Goal: Find specific page/section: Find specific page/section

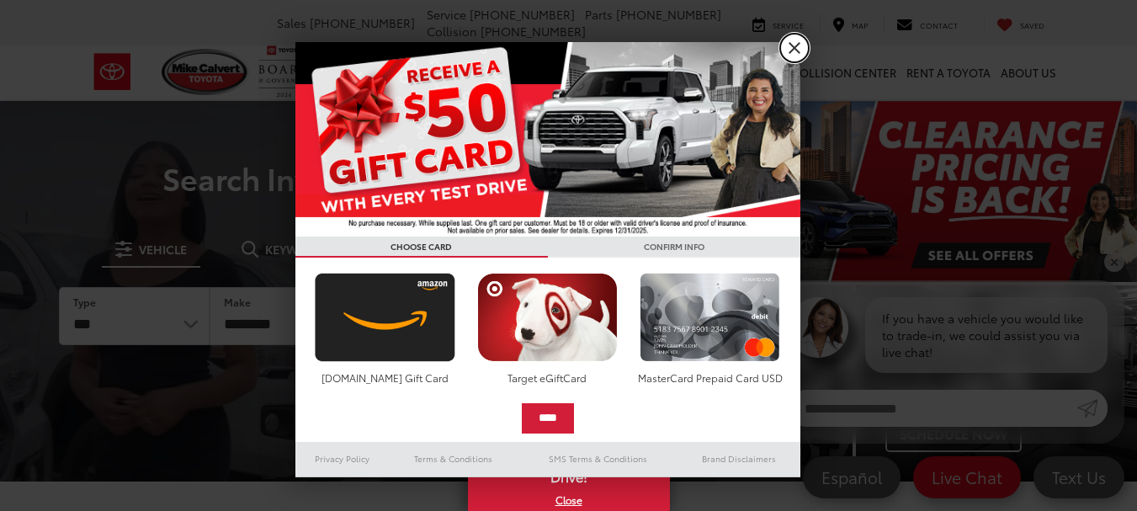
click at [795, 43] on link "X" at bounding box center [794, 48] width 29 height 29
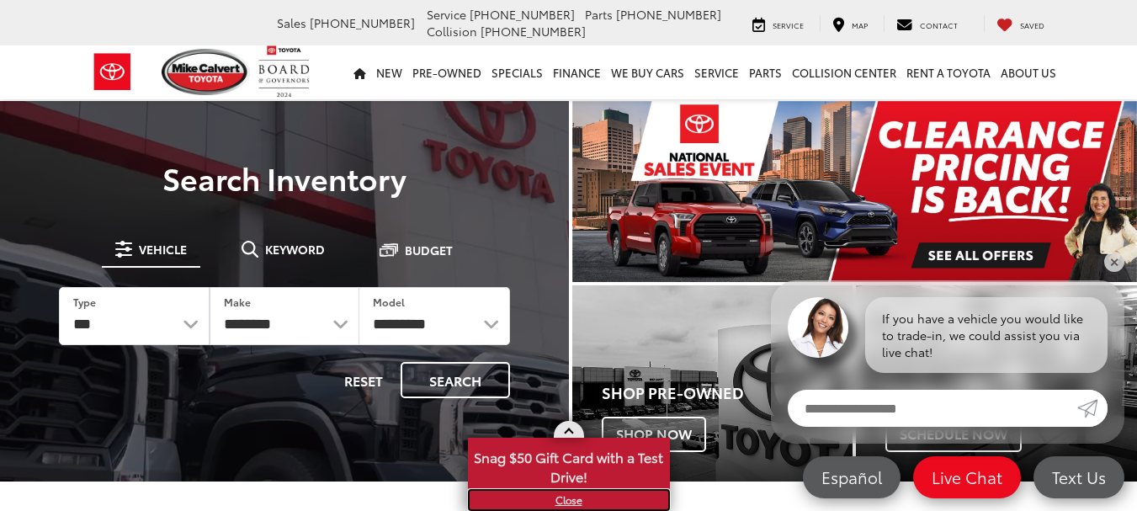
click at [576, 498] on link "X" at bounding box center [569, 500] width 199 height 19
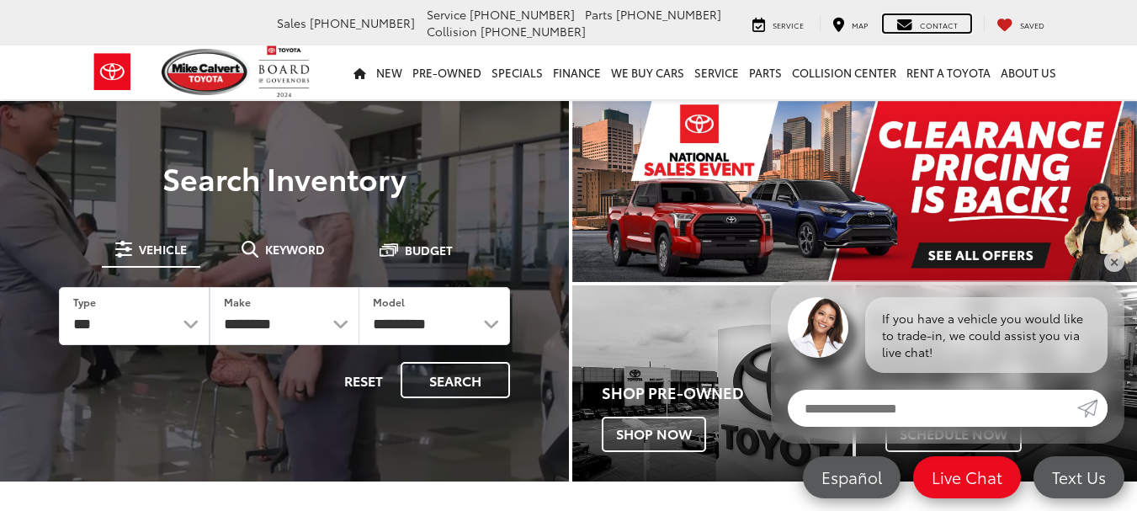
click at [958, 25] on span "Contact" at bounding box center [939, 24] width 38 height 11
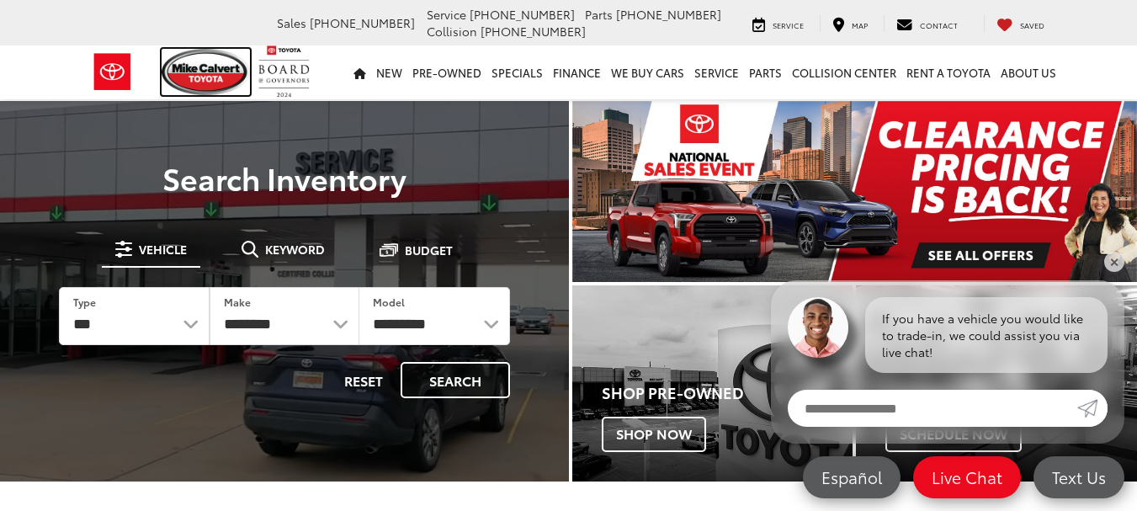
click at [233, 73] on img at bounding box center [206, 72] width 89 height 46
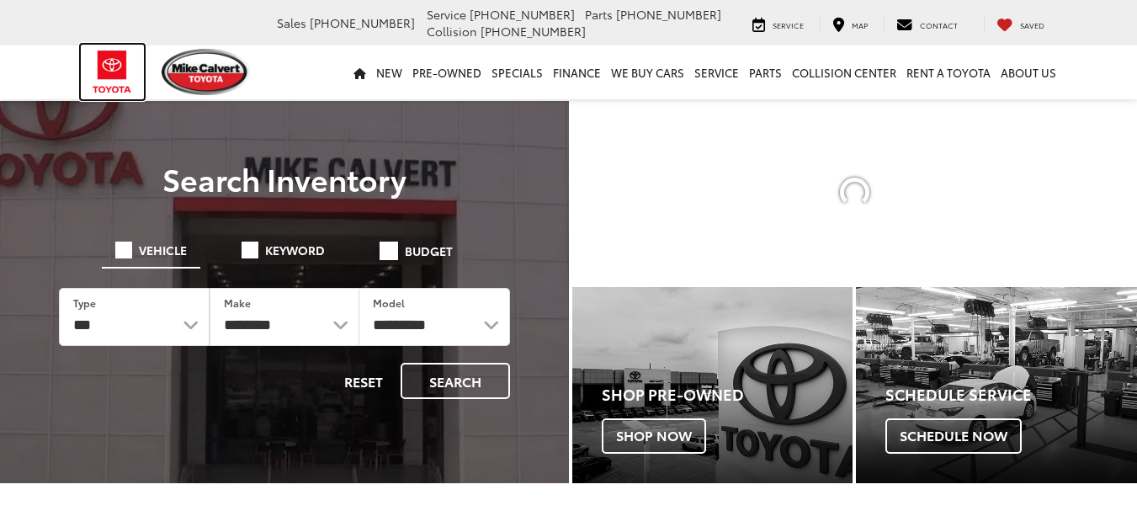
click at [119, 68] on img at bounding box center [112, 72] width 63 height 55
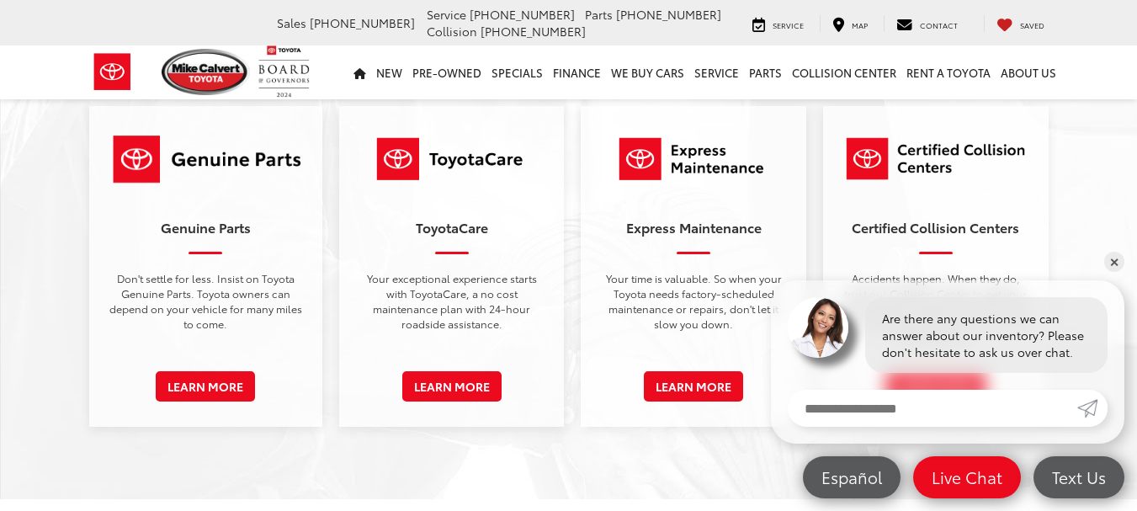
scroll to position [2386, 0]
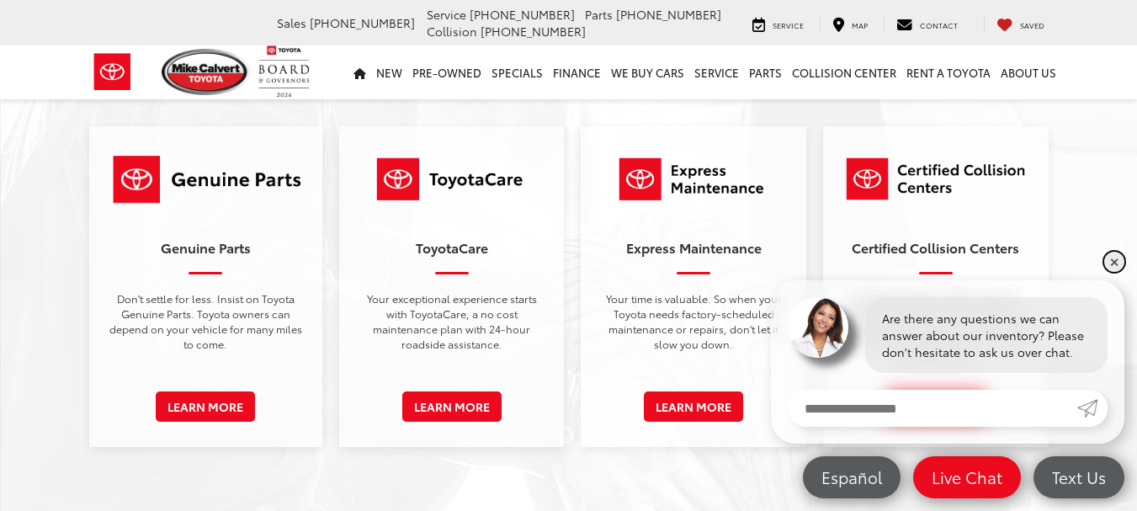
click at [1118, 263] on link "✕" at bounding box center [1114, 262] width 20 height 20
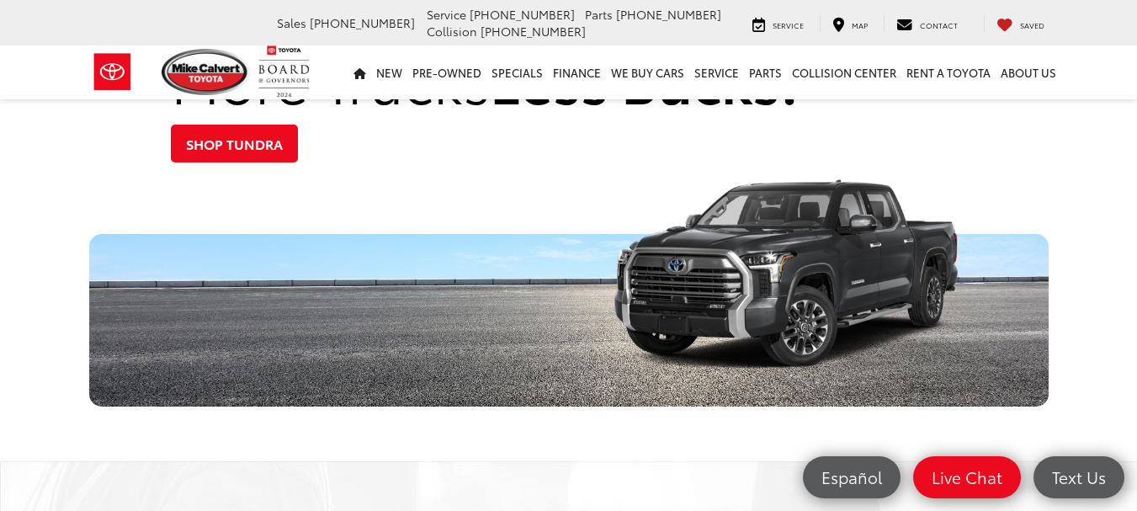
scroll to position [0, 0]
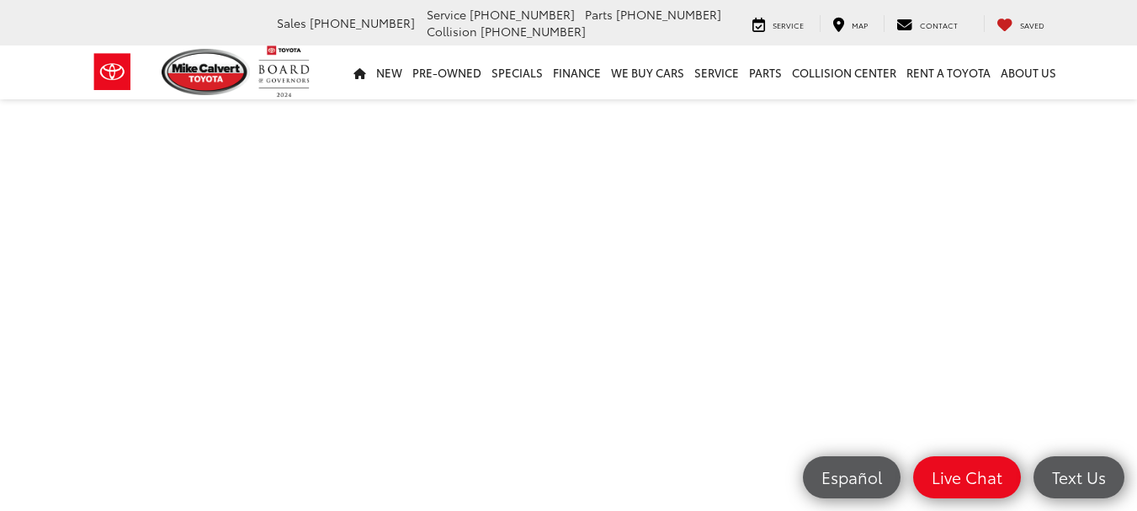
scroll to position [443, 0]
